Goal: Check status: Check status

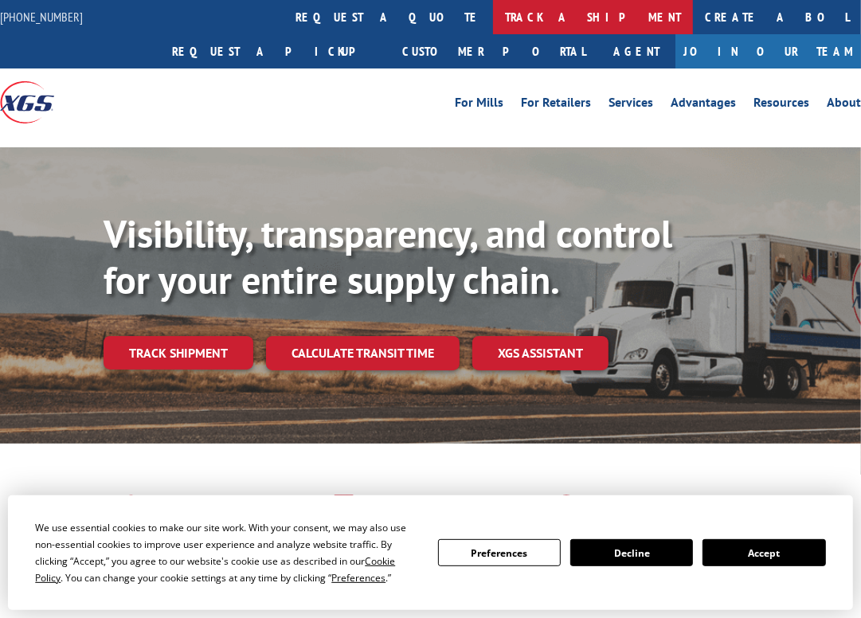
click at [493, 18] on link "track a shipment" at bounding box center [593, 17] width 200 height 34
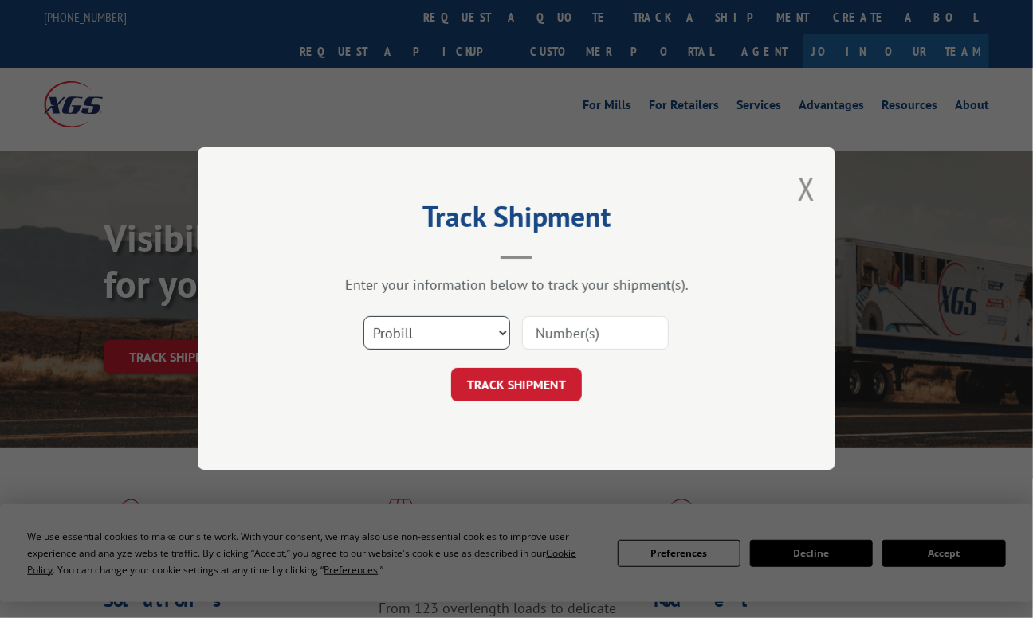
click at [456, 337] on select "Select category... Probill BOL PO" at bounding box center [436, 333] width 147 height 33
select select "bol"
click at [363, 317] on select "Select category... Probill BOL PO" at bounding box center [436, 333] width 147 height 33
click at [600, 339] on input at bounding box center [595, 333] width 147 height 33
type input "2850650"
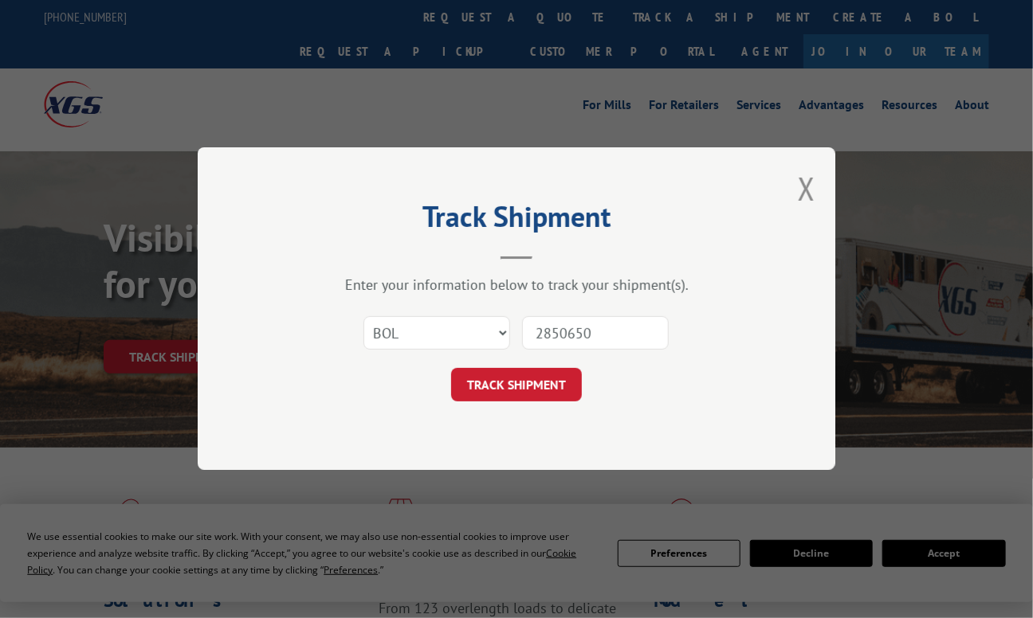
click button "TRACK SHIPMENT" at bounding box center [516, 385] width 131 height 33
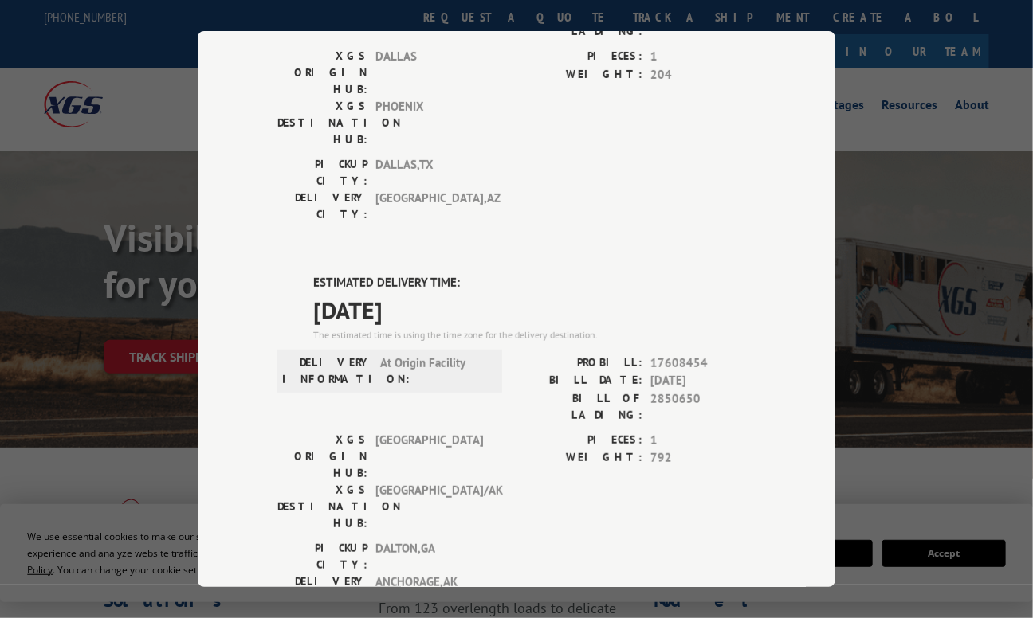
scroll to position [239, 0]
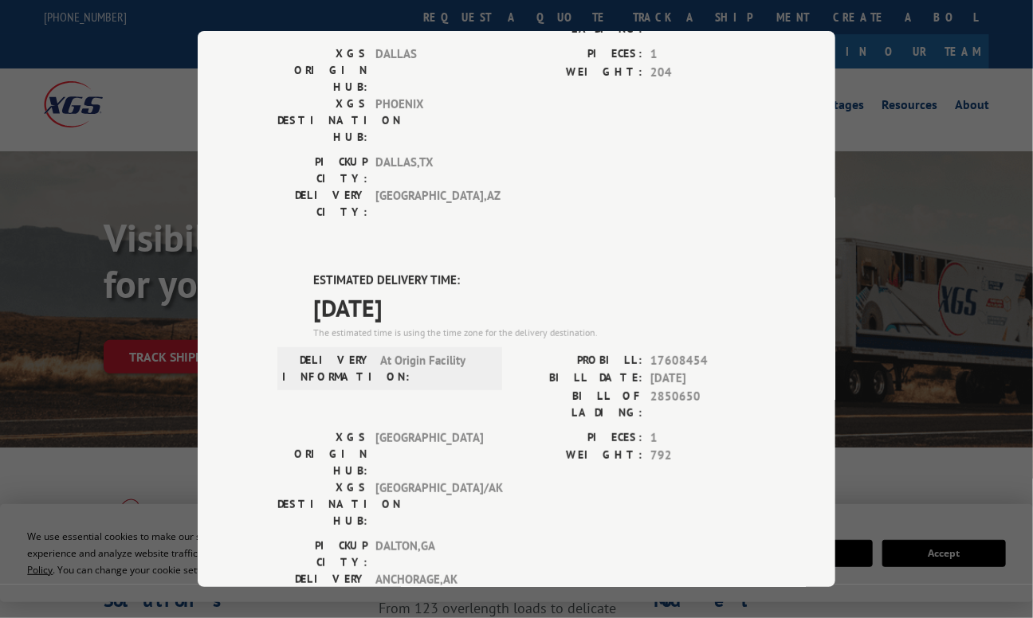
click at [861, 89] on div "Track Shipment DELIVERED DELIVERY INFORMATION: [DATE] 11:04 am [PERSON_NAME] PR…" at bounding box center [516, 309] width 1033 height 618
click at [144, 80] on div "Track Shipment DELIVERED DELIVERY INFORMATION: [DATE] 11:04 am [PERSON_NAME] PR…" at bounding box center [516, 309] width 1033 height 618
